Goal: Book appointment/travel/reservation

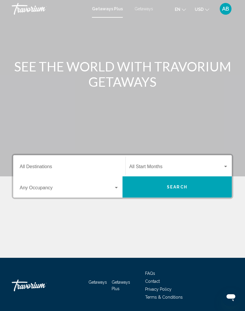
click at [37, 167] on input "Destination All Destinations" at bounding box center [69, 167] width 99 height 5
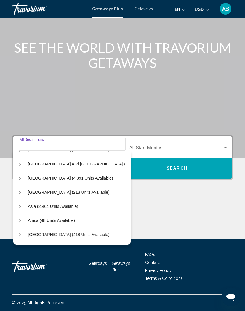
scroll to position [95, 6]
click at [56, 204] on span "Asia (2,464 units available)" at bounding box center [53, 206] width 50 height 5
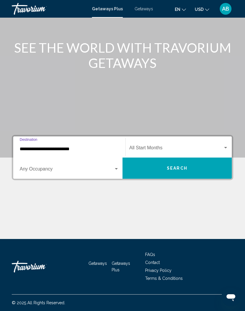
click at [62, 146] on input "**********" at bounding box center [69, 148] width 99 height 5
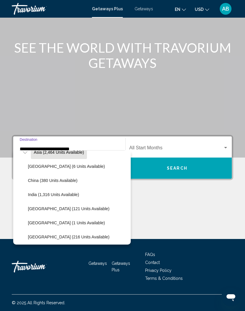
scroll to position [149, 0]
click at [56, 178] on span "China (380 units available)" at bounding box center [53, 180] width 50 height 5
type input "**********"
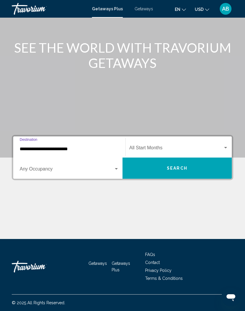
click at [116, 167] on div "Search widget" at bounding box center [116, 169] width 5 height 5
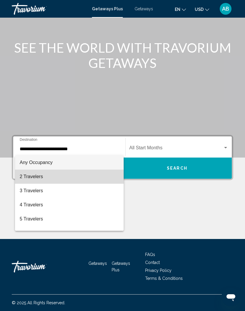
click at [38, 177] on span "2 Travelers" at bounding box center [69, 177] width 99 height 14
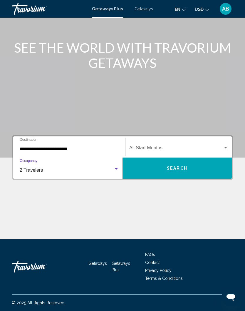
click at [225, 146] on div "Search widget" at bounding box center [225, 148] width 5 height 5
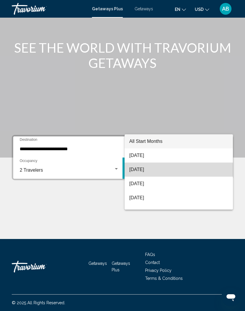
click at [152, 170] on span "[DATE]" at bounding box center [178, 170] width 99 height 14
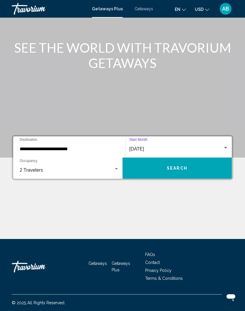
click at [168, 166] on span "Search" at bounding box center [177, 168] width 21 height 5
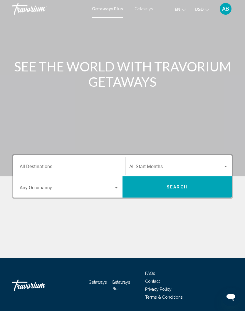
click at [43, 165] on input "Destination All Destinations" at bounding box center [69, 167] width 99 height 5
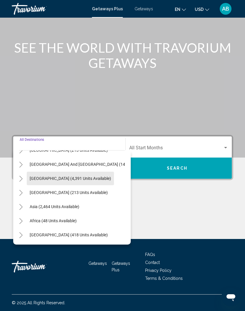
scroll to position [95, 4]
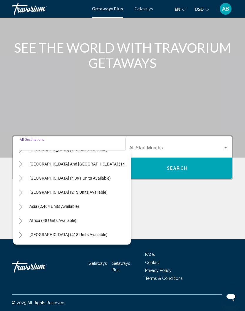
click at [58, 204] on span "Asia (2,464 units available)" at bounding box center [54, 206] width 50 height 5
type input "**********"
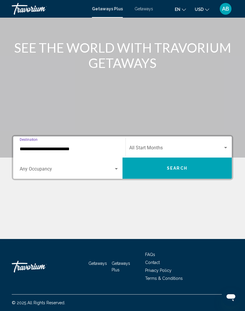
click at [116, 168] on div "Search widget" at bounding box center [69, 170] width 99 height 5
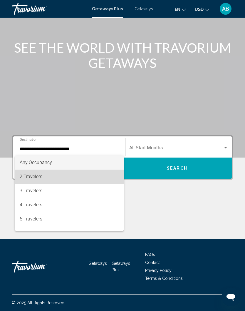
click at [36, 179] on span "2 Travelers" at bounding box center [69, 177] width 99 height 14
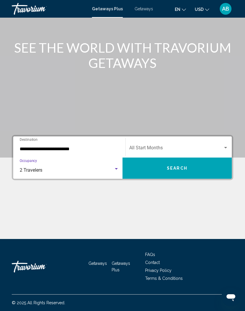
click at [149, 146] on span "Search widget" at bounding box center [176, 148] width 94 height 5
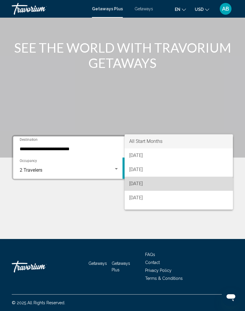
click at [146, 183] on span "[DATE]" at bounding box center [178, 184] width 99 height 14
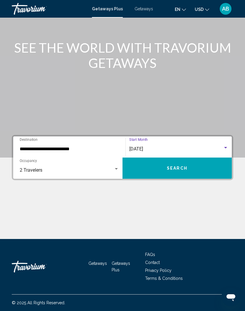
click at [163, 162] on button "Search" at bounding box center [177, 168] width 109 height 21
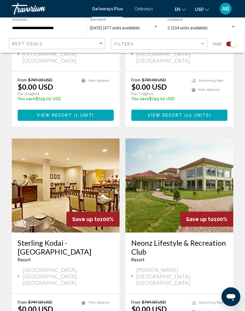
scroll to position [1164, 0]
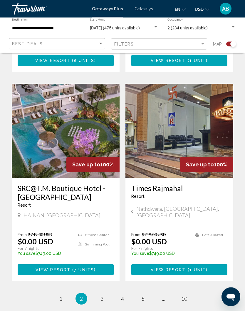
scroll to position [1190, 0]
click at [101, 296] on span "3" at bounding box center [102, 299] width 3 height 6
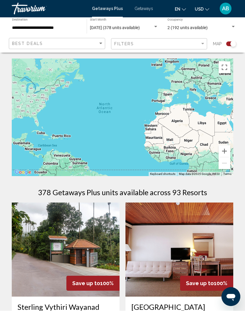
scroll to position [0, 0]
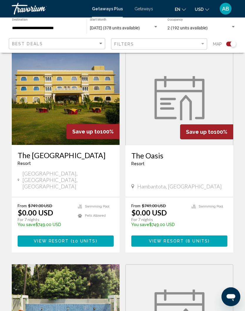
scroll to position [26, 0]
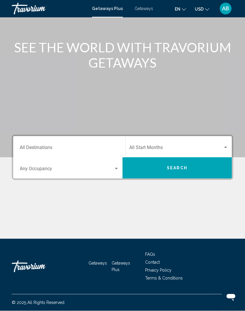
click at [37, 146] on input "Destination All Destinations" at bounding box center [69, 148] width 99 height 5
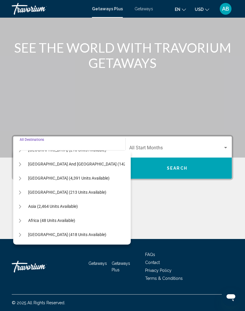
scroll to position [95, 5]
click at [56, 204] on span "Asia (2,464 units available)" at bounding box center [54, 206] width 50 height 5
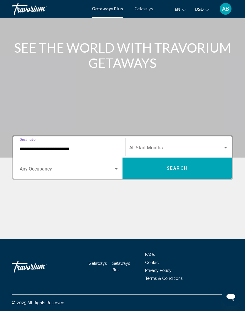
click at [55, 146] on input "**********" at bounding box center [69, 148] width 99 height 5
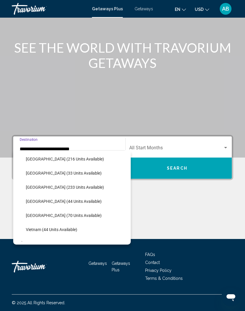
scroll to position [229, 2]
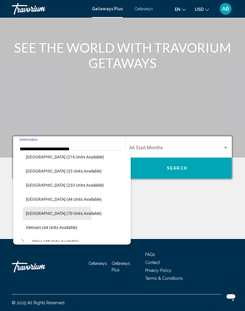
click at [57, 211] on span "[GEOGRAPHIC_DATA] (70 units available)" at bounding box center [64, 213] width 76 height 5
type input "**********"
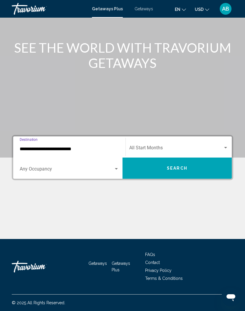
click at [113, 168] on span "Search widget" at bounding box center [67, 170] width 94 height 5
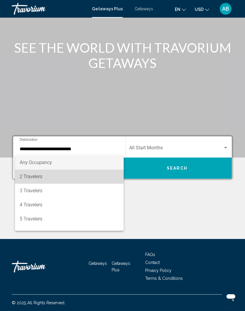
click at [35, 179] on span "2 Travelers" at bounding box center [69, 177] width 99 height 14
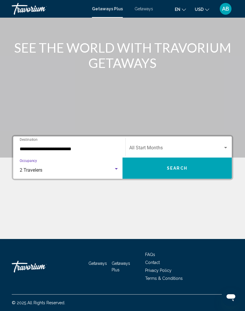
click at [145, 146] on span "Search widget" at bounding box center [176, 148] width 94 height 5
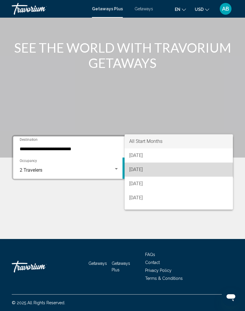
click at [148, 170] on span "[DATE]" at bounding box center [178, 170] width 99 height 14
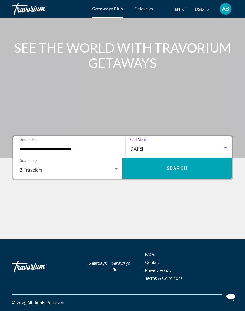
click at [170, 166] on span "Search" at bounding box center [177, 168] width 21 height 5
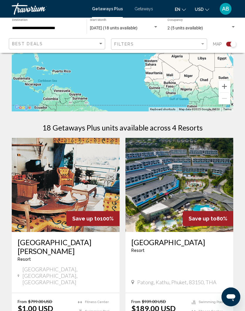
scroll to position [64, 0]
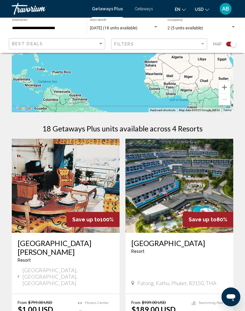
click at [177, 280] on span "Patong, Kathu, Phuket, 83150, THA" at bounding box center [176, 283] width 79 height 6
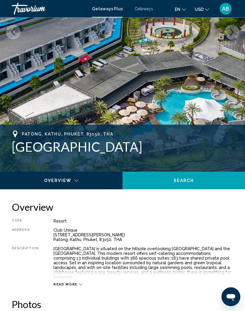
scroll to position [126, 0]
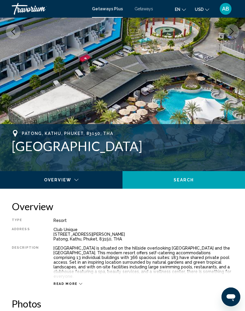
click at [75, 282] on div "Read more" at bounding box center [68, 284] width 29 height 4
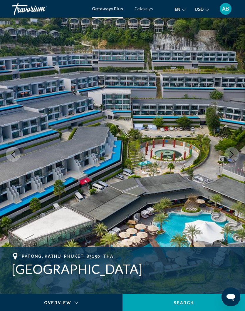
scroll to position [0, 0]
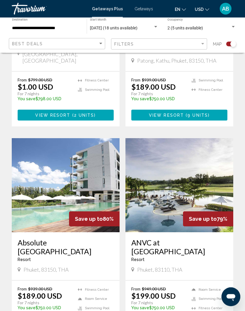
scroll to position [287, 0]
click at [158, 171] on img "Main content" at bounding box center [180, 185] width 108 height 94
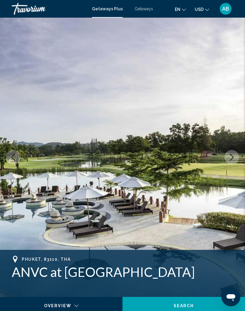
click at [233, 160] on icon "Next image" at bounding box center [231, 157] width 7 height 7
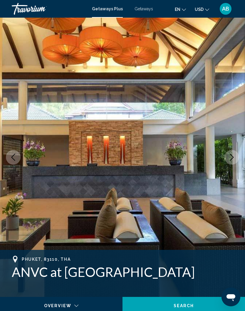
click at [231, 156] on icon "Next image" at bounding box center [231, 157] width 7 height 7
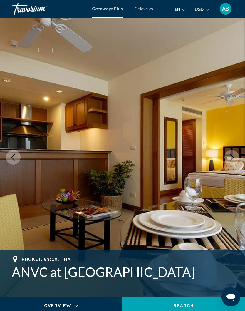
click at [231, 156] on icon "Next image" at bounding box center [231, 157] width 7 height 7
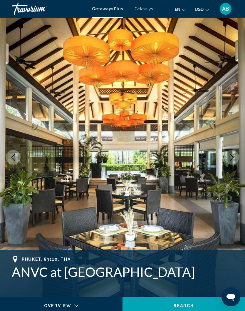
click at [233, 156] on icon "Next image" at bounding box center [231, 157] width 7 height 7
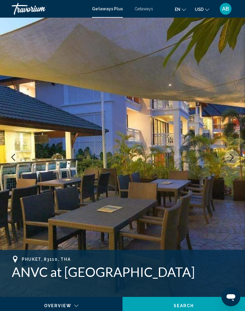
click at [234, 156] on icon "Next image" at bounding box center [231, 157] width 7 height 7
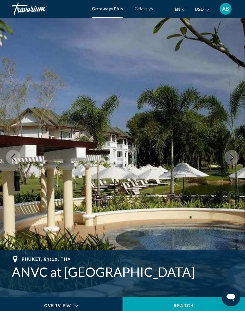
click at [232, 154] on icon "Next image" at bounding box center [231, 157] width 7 height 7
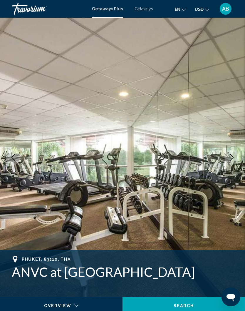
click at [233, 155] on icon "Next image" at bounding box center [231, 157] width 7 height 7
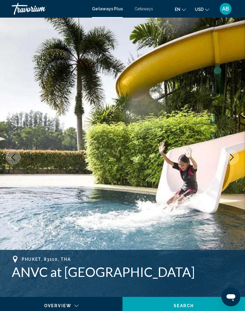
click at [231, 156] on icon "Next image" at bounding box center [231, 157] width 7 height 7
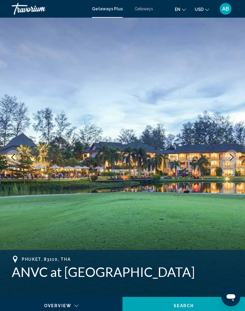
click at [233, 154] on icon "Next image" at bounding box center [231, 157] width 7 height 7
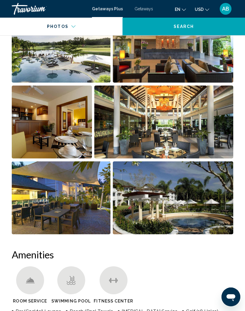
scroll to position [427, 0]
